Goal: Transaction & Acquisition: Purchase product/service

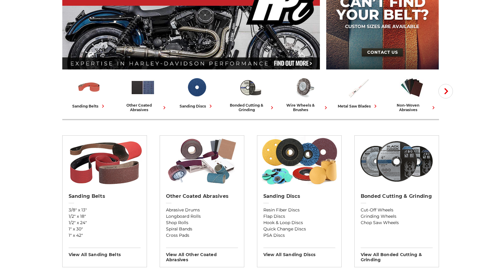
scroll to position [151, 0]
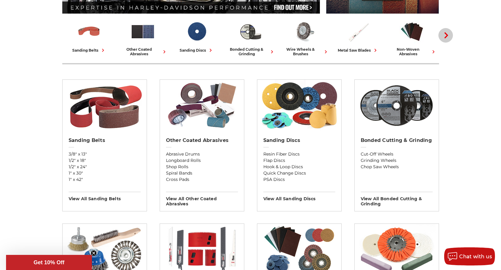
click at [446, 39] on button "Next" at bounding box center [446, 35] width 15 height 15
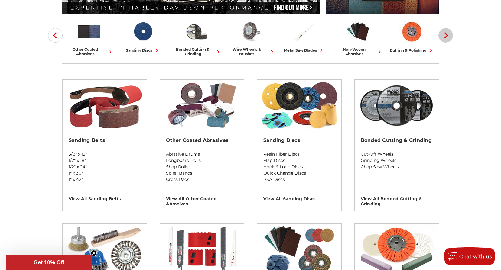
click at [446, 39] on button "Next" at bounding box center [446, 35] width 15 height 15
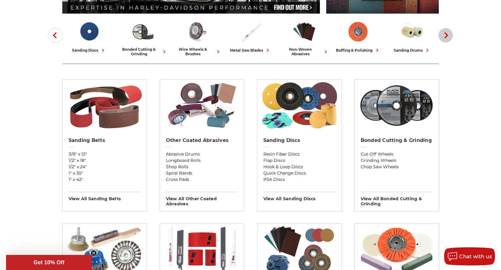
click at [446, 39] on button "Next" at bounding box center [446, 35] width 15 height 15
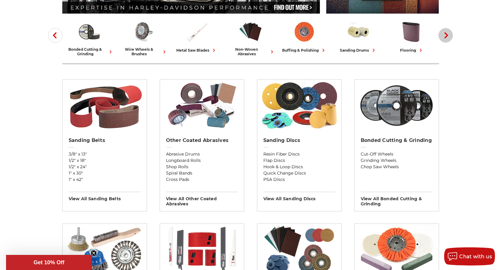
click at [446, 39] on button "Next" at bounding box center [446, 35] width 15 height 15
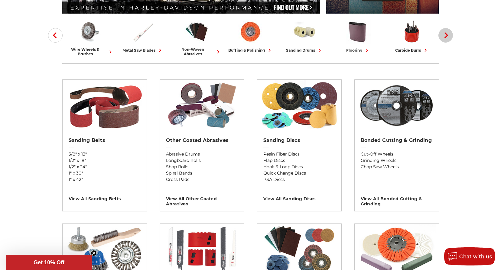
click at [446, 39] on button "Next" at bounding box center [446, 35] width 15 height 15
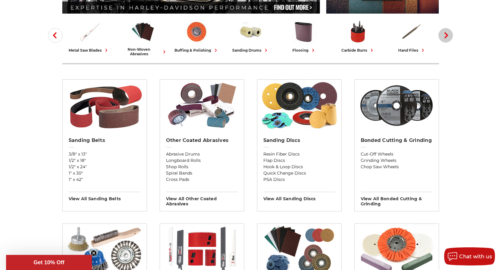
click at [446, 39] on button "Next" at bounding box center [446, 35] width 15 height 15
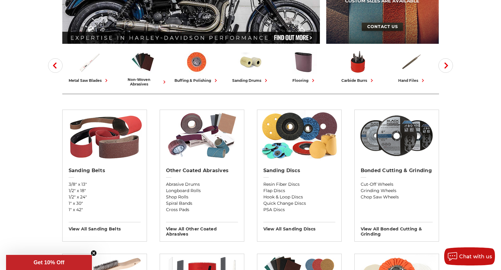
scroll to position [272, 0]
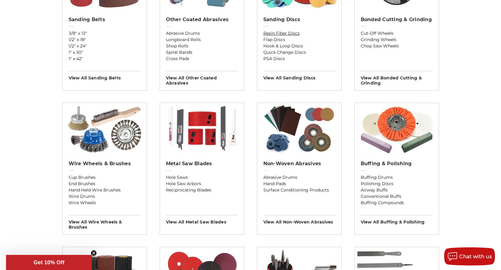
click at [291, 34] on link "Resin Fiber Discs" at bounding box center [299, 33] width 72 height 6
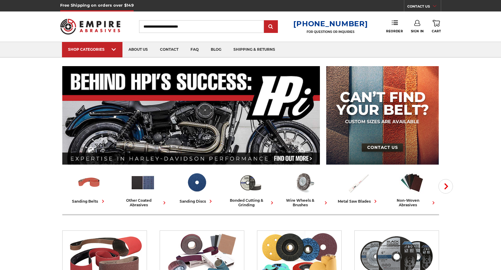
scroll to position [272, 0]
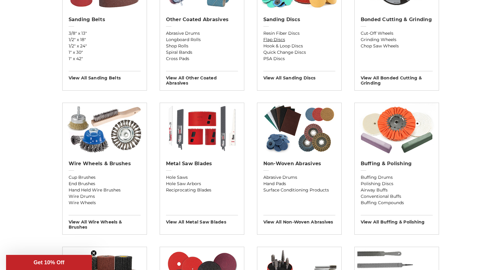
click at [278, 38] on link "Flap Discs" at bounding box center [299, 40] width 72 height 6
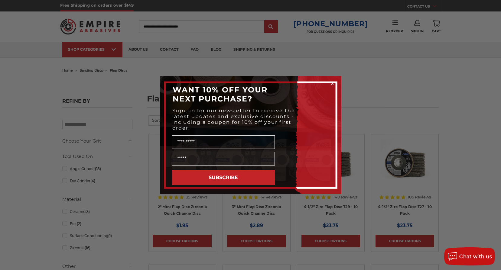
click at [331, 83] on circle "Close dialog" at bounding box center [332, 84] width 6 height 6
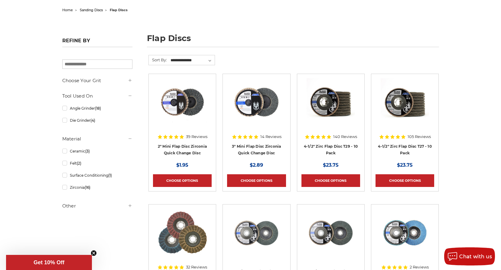
scroll to position [91, 0]
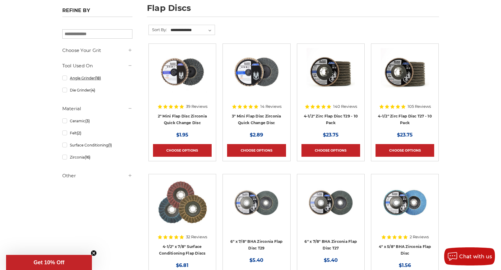
click at [98, 80] on span "(18)" at bounding box center [98, 78] width 6 height 5
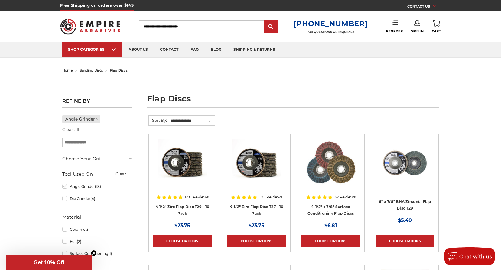
click at [86, 158] on h5 "Choose Your Grit" at bounding box center [97, 158] width 70 height 7
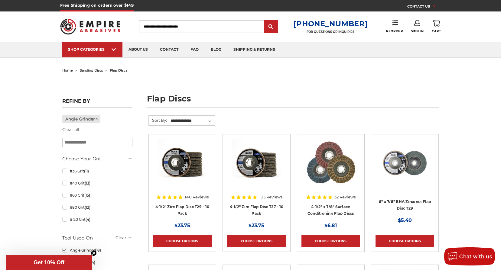
click at [80, 195] on link "#60 Grit (15)" at bounding box center [97, 195] width 70 height 11
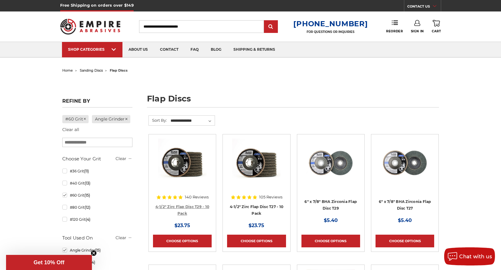
click at [185, 212] on link "4-1/2" Zirc Flap Disc T29 - 10 Pack" at bounding box center [182, 210] width 54 height 11
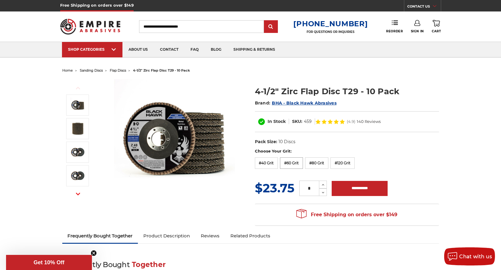
click at [299, 162] on label "#60 Grit" at bounding box center [291, 163] width 23 height 11
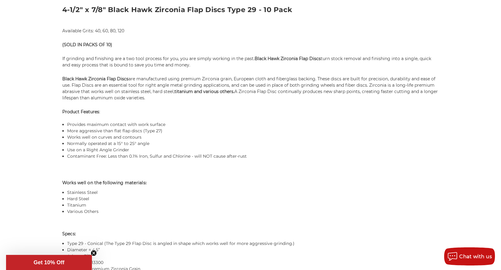
scroll to position [454, 0]
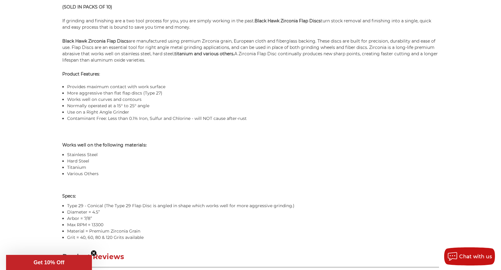
click at [93, 253] on circle "Close teaser" at bounding box center [94, 254] width 6 height 6
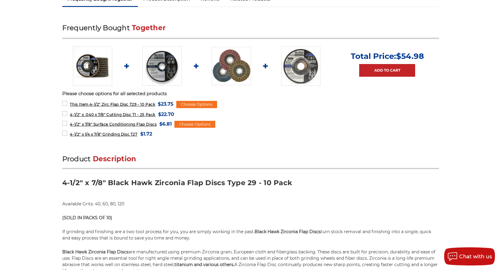
scroll to position [242, 0]
